Goal: Book appointment/travel/reservation

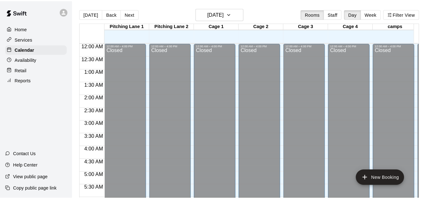
scroll to position [422, 0]
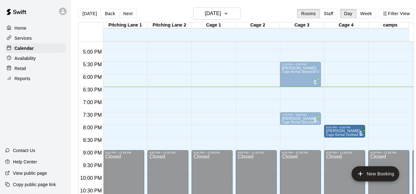
drag, startPoint x: 207, startPoint y: 128, endPoint x: 357, endPoint y: 134, distance: 149.9
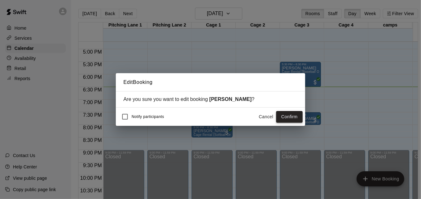
click at [292, 115] on button "Confirm" at bounding box center [289, 117] width 26 height 12
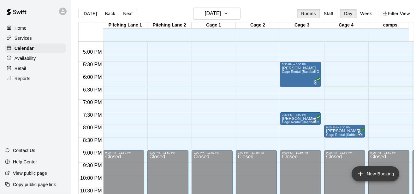
click at [379, 178] on button "New Booking" at bounding box center [375, 173] width 48 height 15
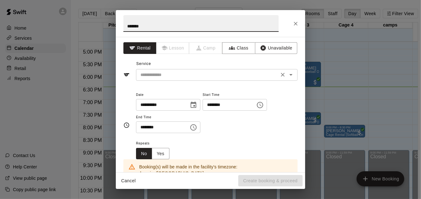
click at [287, 74] on icon "Open" at bounding box center [291, 75] width 8 height 8
type input "*******"
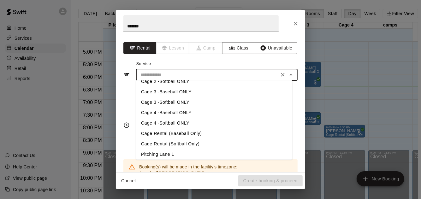
scroll to position [29, 0]
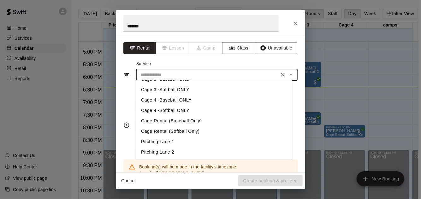
click at [185, 120] on li "Cage Rental (Baseball Only)" at bounding box center [214, 121] width 156 height 10
type input "**********"
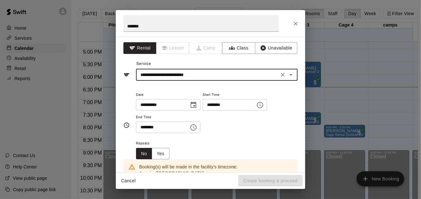
click at [266, 109] on button "Choose time, selected time is 4:00 PM" at bounding box center [259, 105] width 13 height 13
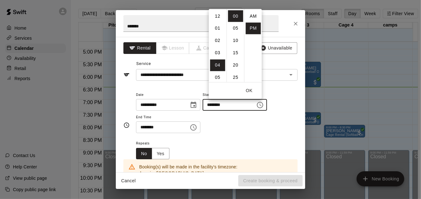
scroll to position [11, 0]
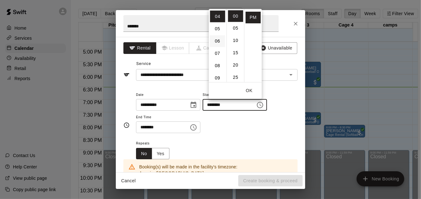
click at [218, 44] on li "06" at bounding box center [217, 41] width 15 height 12
click at [236, 17] on li "30" at bounding box center [235, 17] width 15 height 12
type input "********"
click at [197, 126] on icon "Choose time, selected time is 4:30 PM" at bounding box center [193, 128] width 8 height 8
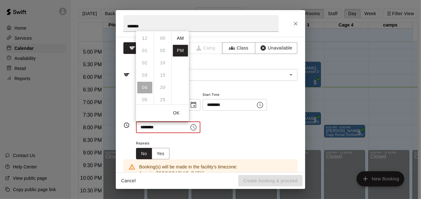
scroll to position [11, 0]
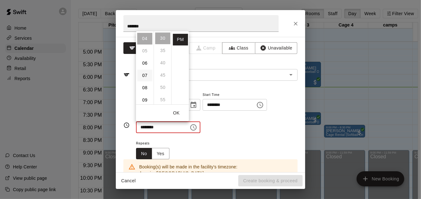
click at [145, 75] on li "07" at bounding box center [144, 76] width 15 height 12
type input "********"
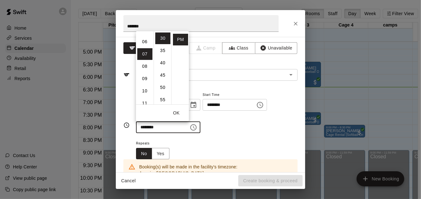
scroll to position [86, 0]
click at [177, 114] on button "OK" at bounding box center [176, 113] width 20 height 12
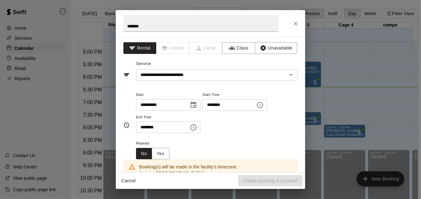
scroll to position [99, 0]
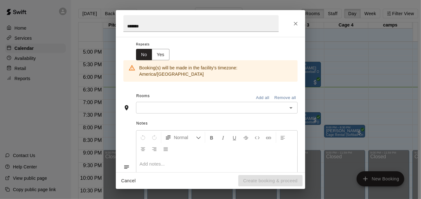
click at [168, 102] on div "​" at bounding box center [216, 108] width 161 height 12
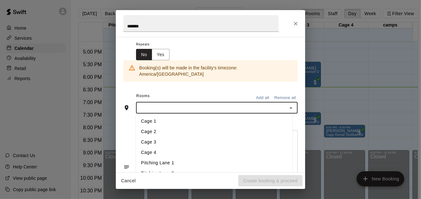
click at [169, 116] on li "Cage 1" at bounding box center [214, 121] width 156 height 10
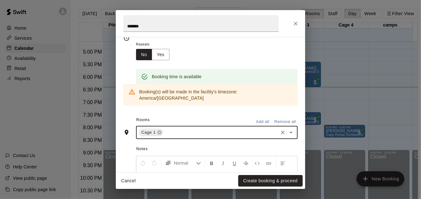
scroll to position [160, 0]
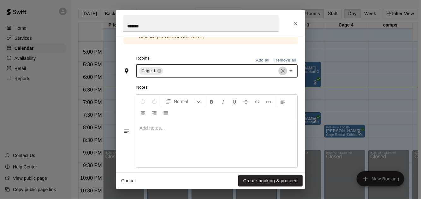
click at [281, 69] on icon "Clear" at bounding box center [283, 71] width 4 height 4
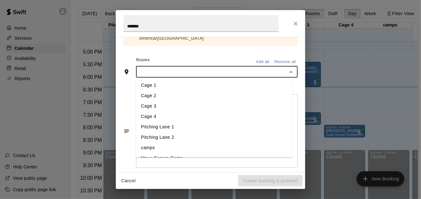
click at [163, 68] on input "text" at bounding box center [211, 72] width 147 height 8
click at [168, 101] on li "Cage 3" at bounding box center [214, 106] width 156 height 10
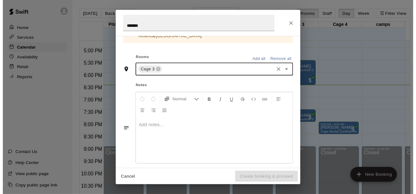
scroll to position [160, 0]
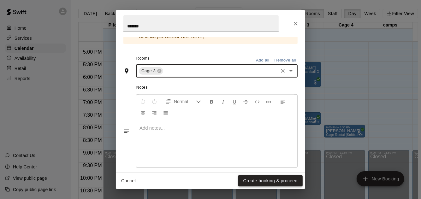
click at [264, 182] on button "Create booking & proceed" at bounding box center [270, 181] width 64 height 12
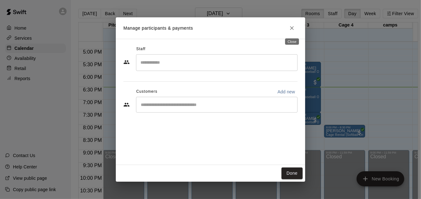
click at [289, 24] on button "Close" at bounding box center [291, 27] width 11 height 11
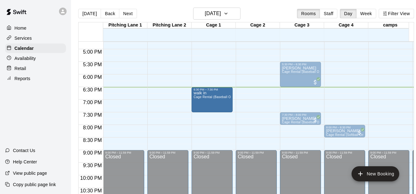
drag, startPoint x: 288, startPoint y: 100, endPoint x: 208, endPoint y: 104, distance: 80.5
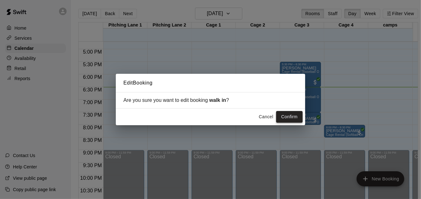
click at [280, 119] on button "Confirm" at bounding box center [289, 117] width 26 height 12
